Goal: Transaction & Acquisition: Purchase product/service

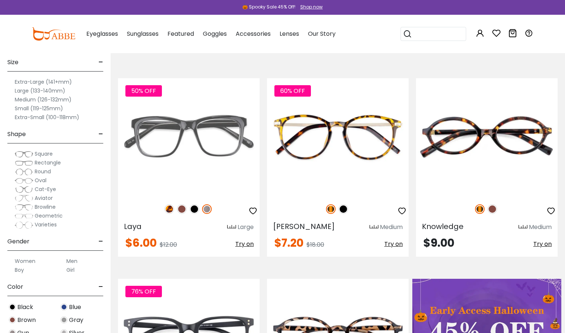
scroll to position [74, 0]
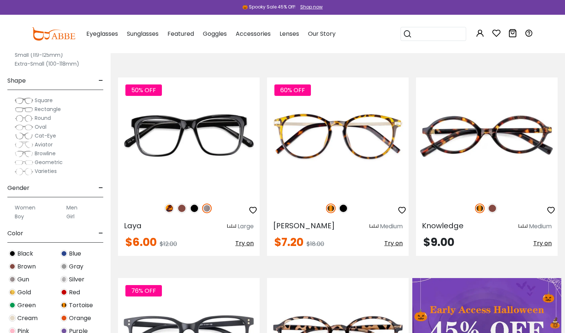
click at [32, 100] on img at bounding box center [24, 100] width 18 height 7
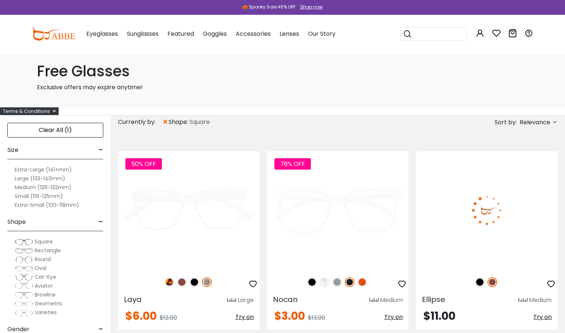
click at [40, 99] on div "Free Glasses Exclusive offers may expire anytime!" at bounding box center [282, 80] width 509 height 55
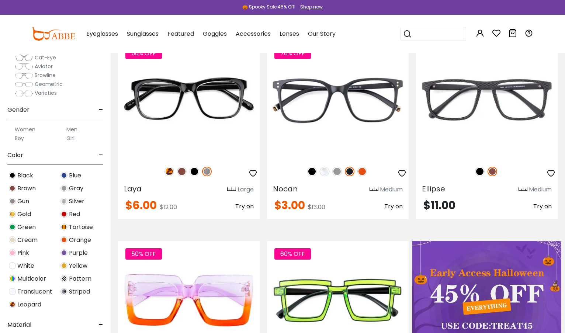
scroll to position [111, 0]
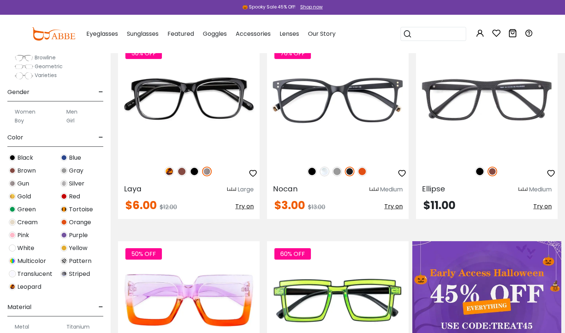
click at [298, 46] on button "Later" at bounding box center [297, 47] width 33 height 18
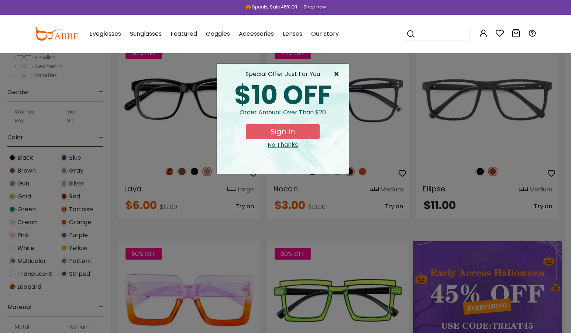
click at [334, 72] on span "×" at bounding box center [338, 74] width 9 height 9
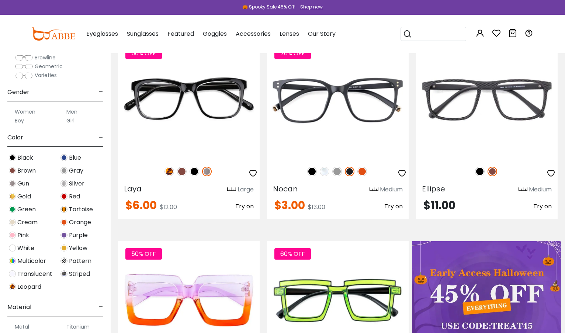
click at [31, 274] on span "Translucent" at bounding box center [34, 274] width 35 height 9
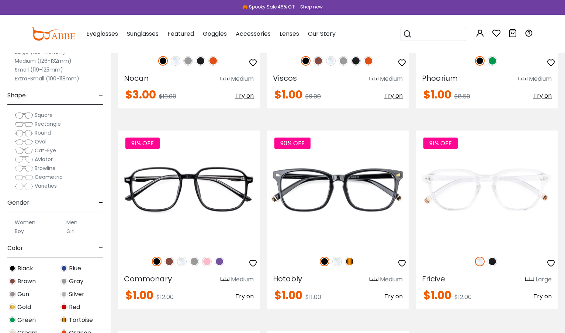
click at [39, 116] on span "Square" at bounding box center [44, 114] width 18 height 7
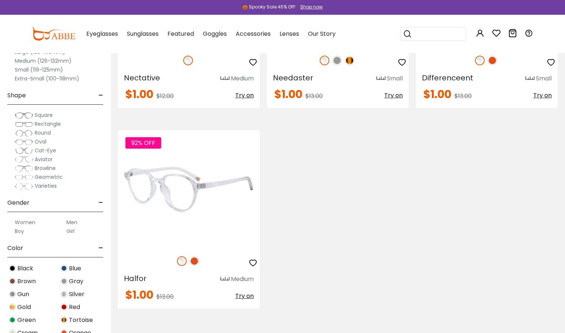
scroll to position [1070, 0]
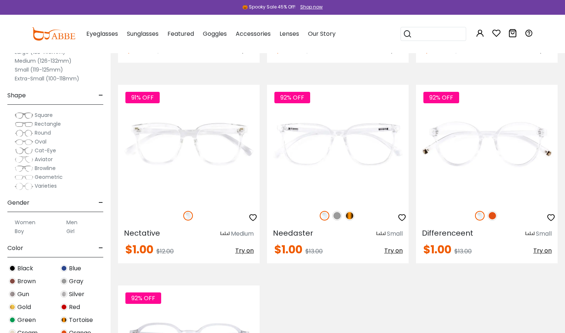
click at [39, 115] on span "Square" at bounding box center [44, 114] width 18 height 7
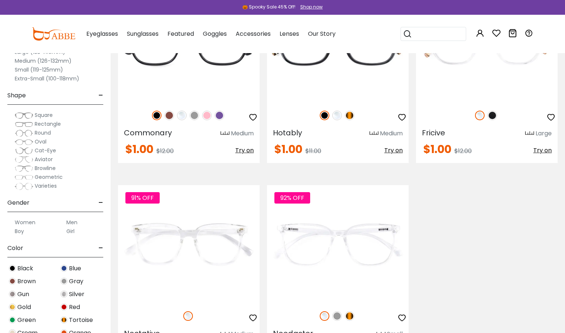
scroll to position [406, 0]
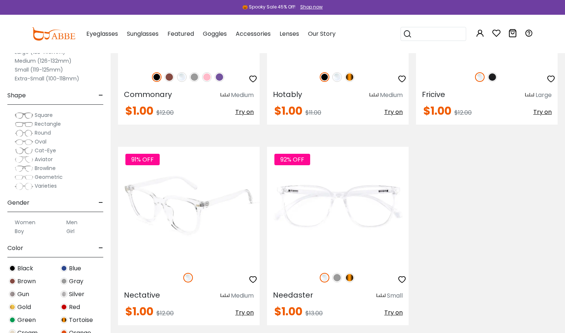
click at [197, 242] on img at bounding box center [189, 206] width 142 height 118
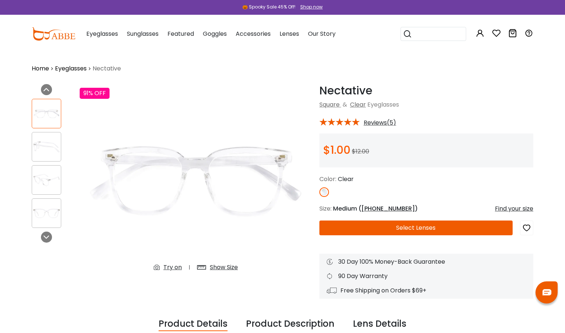
click at [406, 228] on button "Select Lenses" at bounding box center [416, 228] width 193 height 15
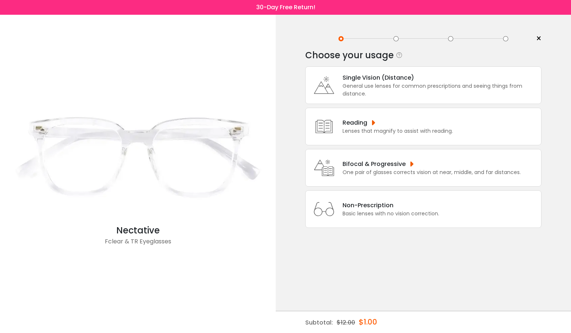
click at [363, 89] on div "General use lenses for common prescriptions and seeing things from distance." at bounding box center [440, 90] width 195 height 16
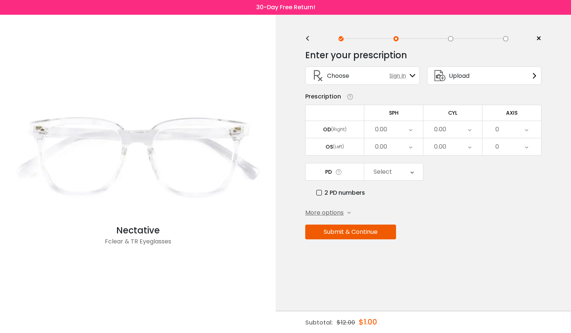
click at [409, 126] on icon at bounding box center [410, 129] width 3 height 17
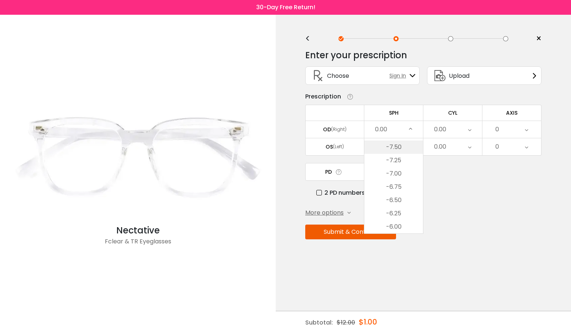
scroll to position [646, 0]
click at [400, 159] on li "-7.50" at bounding box center [393, 163] width 59 height 13
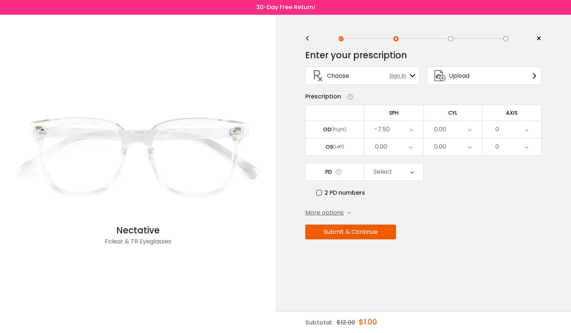
click at [450, 128] on div "0.00" at bounding box center [452, 129] width 59 height 17
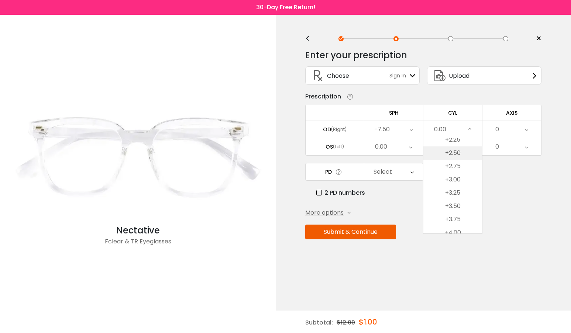
scroll to position [455, 0]
click at [453, 141] on li "+2.25" at bounding box center [452, 141] width 59 height 13
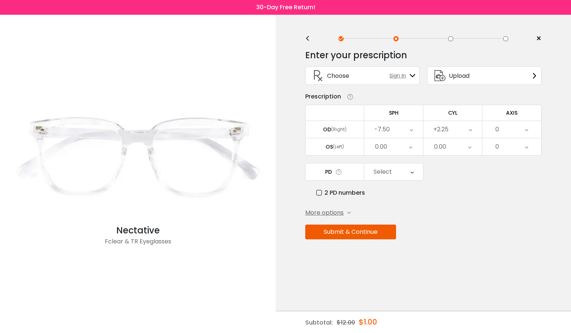
click at [392, 144] on div "0.00" at bounding box center [393, 146] width 59 height 17
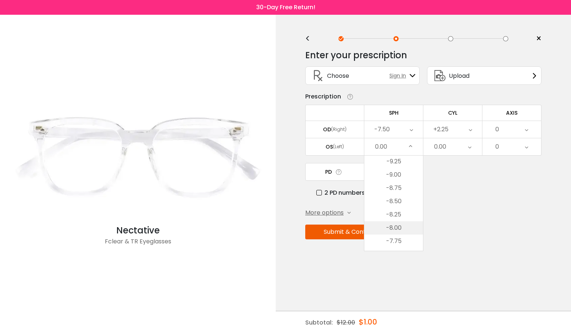
scroll to position [609, 0]
click at [397, 215] on li "-7.50" at bounding box center [393, 217] width 59 height 13
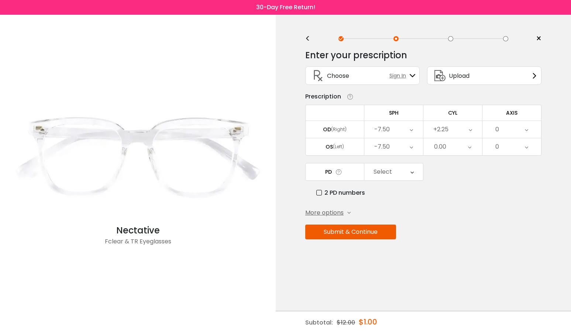
click at [448, 144] on div "0.00" at bounding box center [452, 146] width 59 height 17
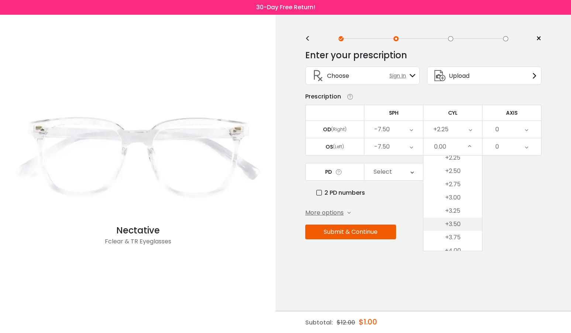
scroll to position [455, 0]
click at [453, 159] on li "+2.25" at bounding box center [452, 158] width 59 height 13
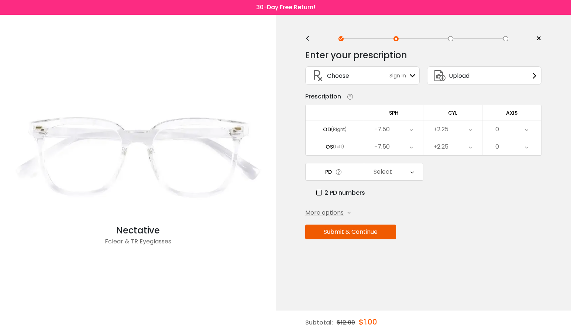
click at [508, 127] on div "0" at bounding box center [511, 129] width 59 height 17
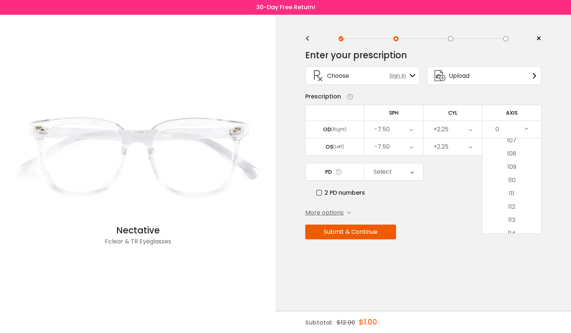
scroll to position [1329, 0]
click at [513, 145] on li "100" at bounding box center [511, 144] width 59 height 13
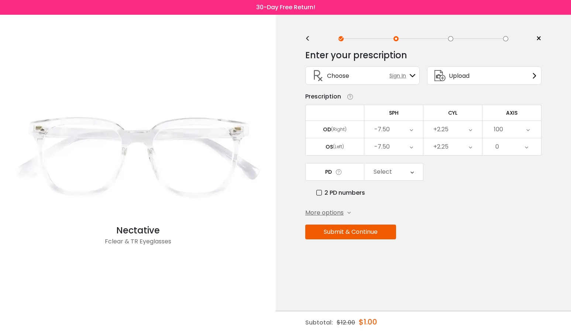
click at [509, 148] on div "0" at bounding box center [511, 146] width 59 height 17
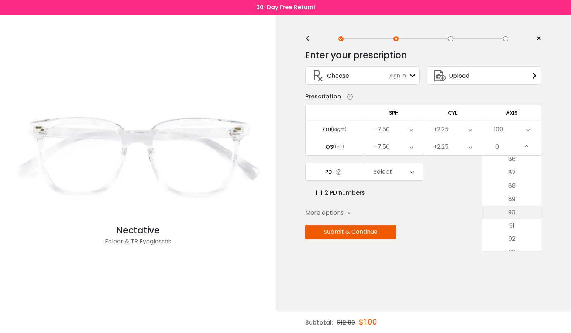
scroll to position [1107, 0]
click at [510, 210] on li "87" at bounding box center [511, 210] width 59 height 13
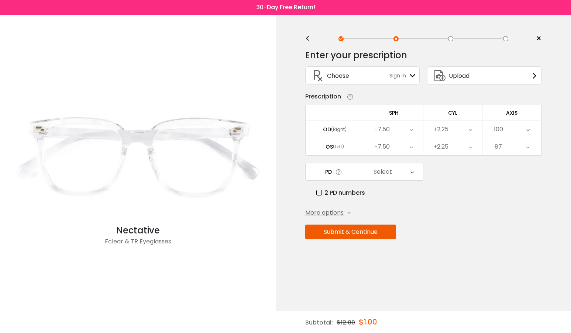
click at [479, 223] on div "Enter your prescription SPH (Sphere) Lens strength needed to correct your visio…" at bounding box center [423, 160] width 236 height 232
click at [319, 192] on label "2 PD numbers" at bounding box center [340, 192] width 49 height 9
click at [383, 173] on div "Right PD" at bounding box center [384, 172] width 24 height 15
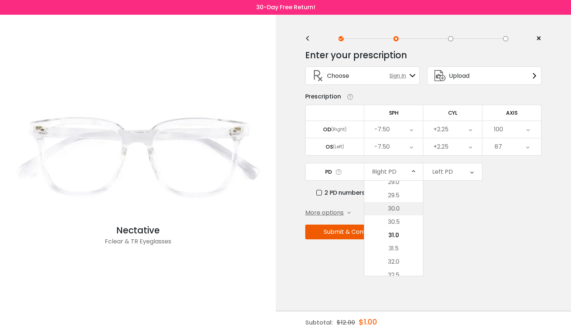
scroll to position [128, 0]
click at [401, 203] on li "28.5" at bounding box center [393, 205] width 59 height 13
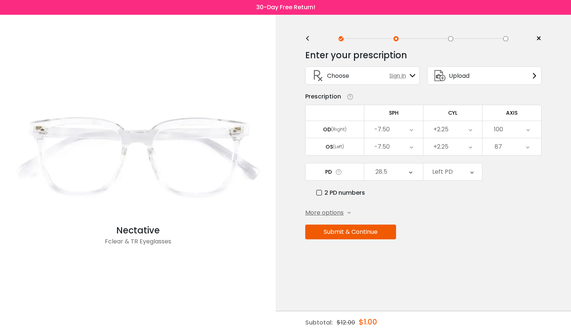
click at [445, 173] on div "Left PD" at bounding box center [442, 172] width 21 height 15
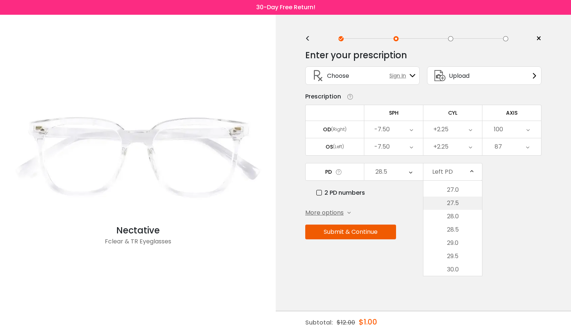
scroll to position [91, 0]
click at [454, 211] on li "27.5" at bounding box center [452, 216] width 59 height 13
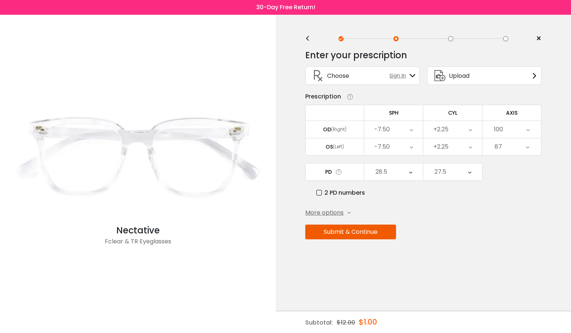
click at [369, 234] on button "Submit & Continue" at bounding box center [350, 232] width 91 height 15
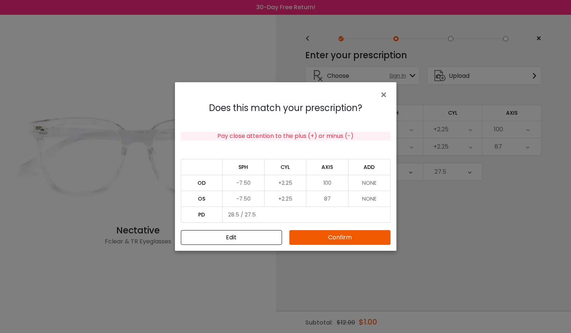
click at [335, 237] on button "Confirm" at bounding box center [339, 237] width 101 height 15
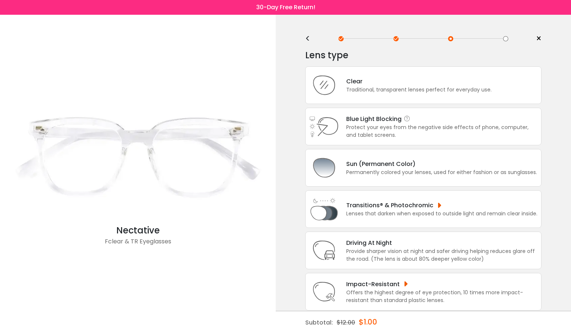
click at [358, 129] on div "Protect your eyes from the negative side effects of phone, computer, and tablet…" at bounding box center [441, 132] width 191 height 16
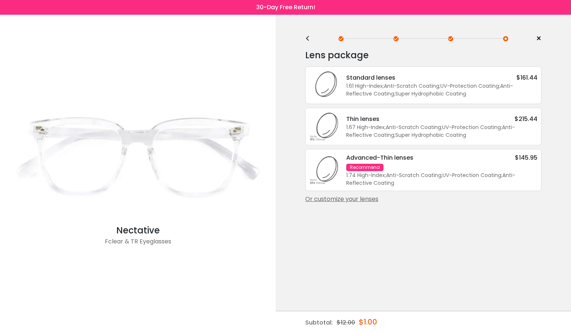
click at [308, 41] on div "<" at bounding box center [310, 39] width 11 height 6
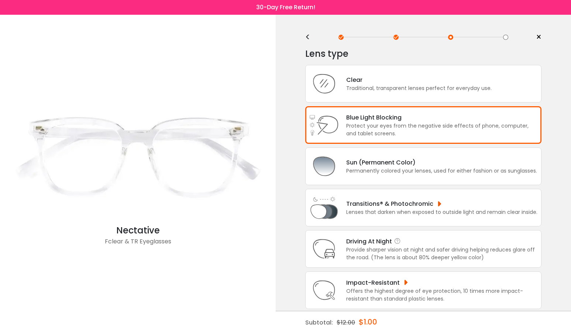
scroll to position [7, 0]
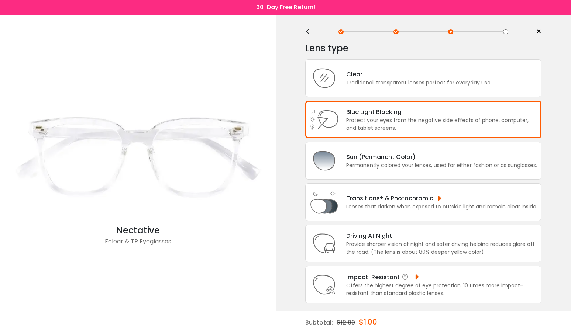
click at [376, 279] on div "Impact-Resistant" at bounding box center [441, 277] width 191 height 9
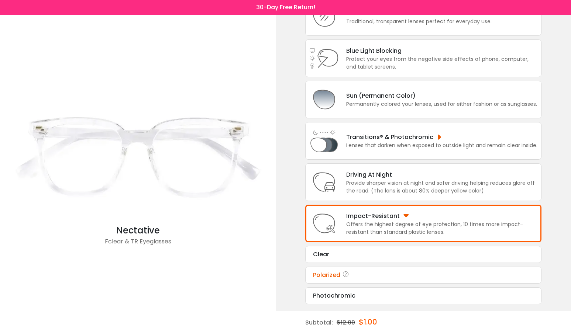
scroll to position [69, 0]
click at [333, 273] on div "Polarized" at bounding box center [423, 274] width 221 height 9
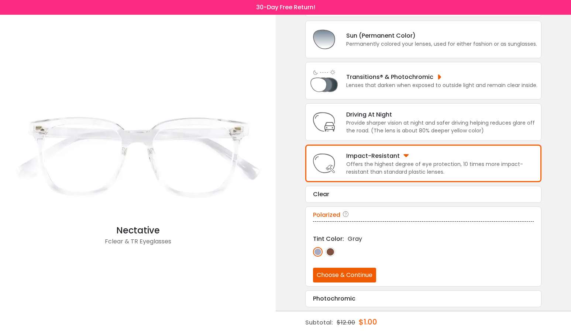
scroll to position [130, 0]
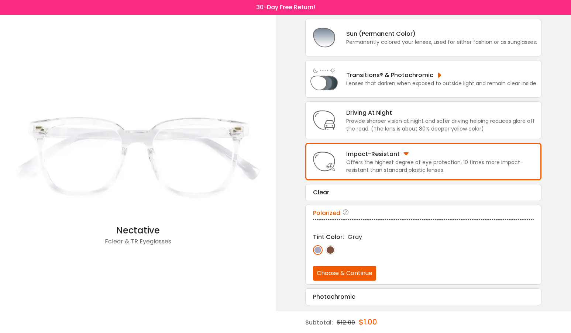
click at [330, 214] on div "Polarized" at bounding box center [423, 213] width 221 height 9
click at [327, 195] on div "Clear" at bounding box center [423, 192] width 221 height 9
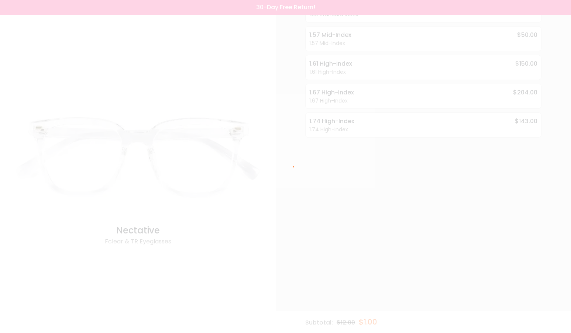
scroll to position [0, 0]
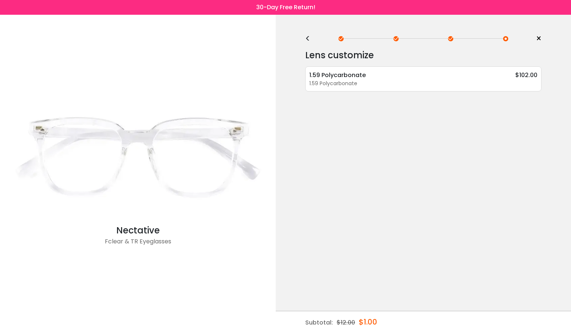
click at [306, 38] on div "<" at bounding box center [310, 39] width 11 height 6
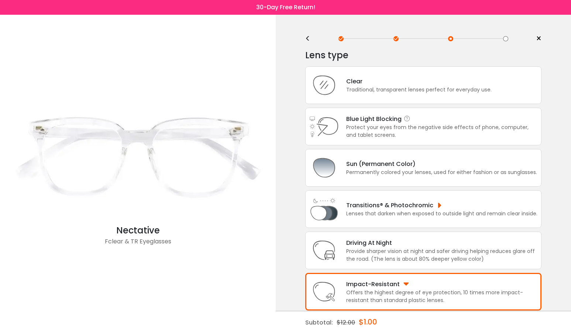
click at [357, 121] on div "Blue Light Blocking Blue Light Blocking Blue Light blocking lenses offer the be…" at bounding box center [441, 118] width 191 height 9
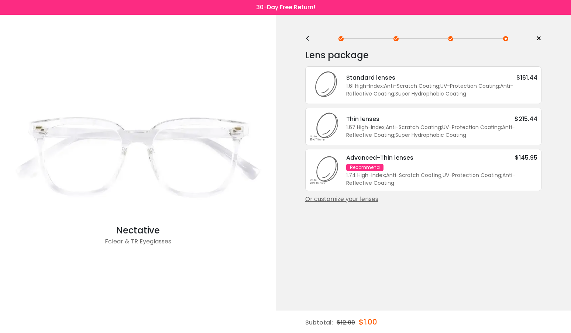
click at [394, 176] on div "1.74 High-Index ; Anti-Scratch Coating ; UV-Protection Coating ; Anti-Reflectiv…" at bounding box center [441, 180] width 191 height 16
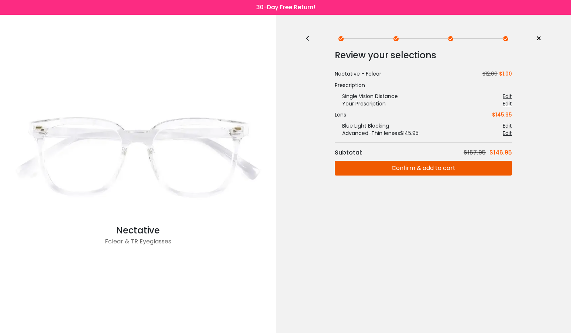
click at [430, 168] on button "Confirm & add to cart" at bounding box center [423, 168] width 177 height 15
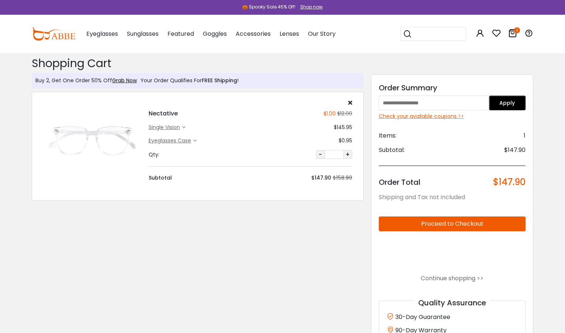
click at [57, 34] on img at bounding box center [54, 33] width 44 height 13
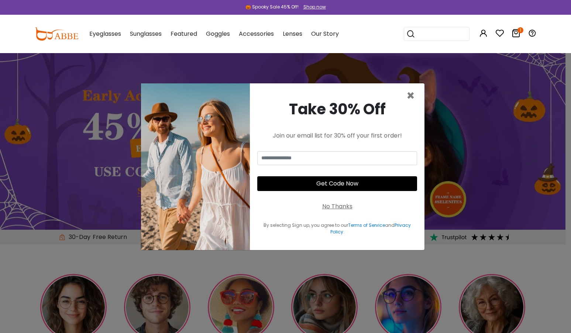
click at [300, 5] on link "Shop now" at bounding box center [313, 7] width 26 height 6
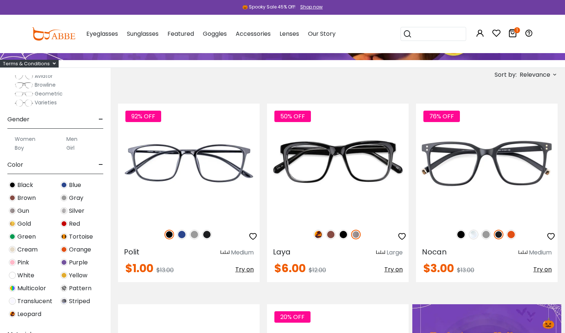
scroll to position [185, 0]
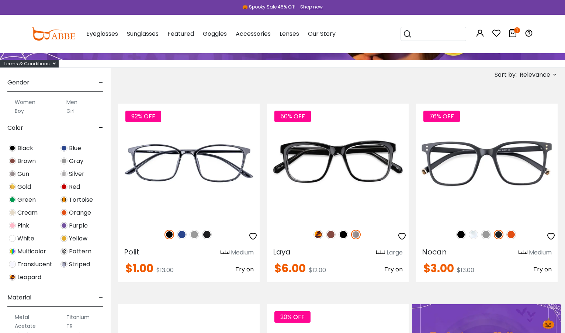
click at [38, 267] on span "Translucent" at bounding box center [34, 264] width 35 height 9
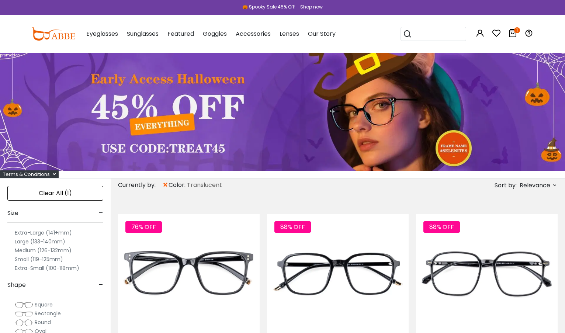
click at [511, 34] on icon at bounding box center [513, 33] width 9 height 9
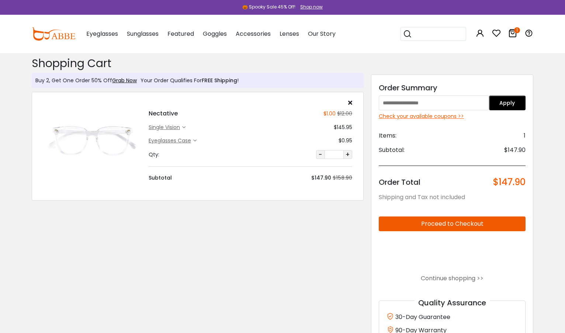
click at [46, 39] on img at bounding box center [54, 33] width 44 height 13
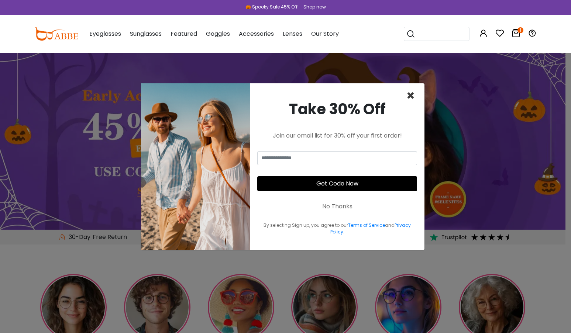
click at [414, 94] on span "×" at bounding box center [410, 95] width 8 height 19
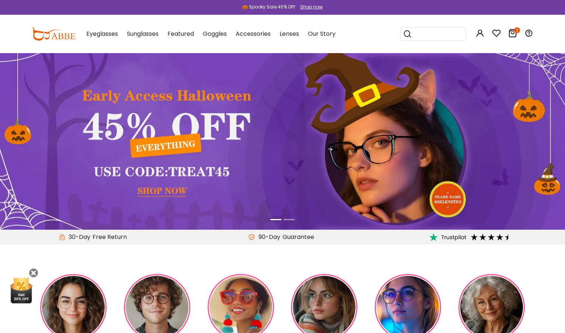
click at [511, 34] on icon at bounding box center [513, 33] width 9 height 9
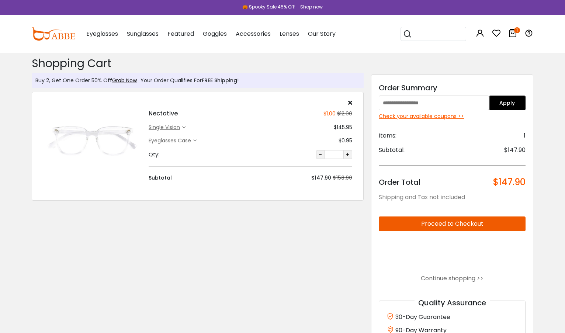
click at [409, 104] on input "text" at bounding box center [434, 103] width 110 height 15
type input "*******"
click at [514, 105] on button "Apply" at bounding box center [507, 103] width 37 height 15
